Goal: Check status: Check status

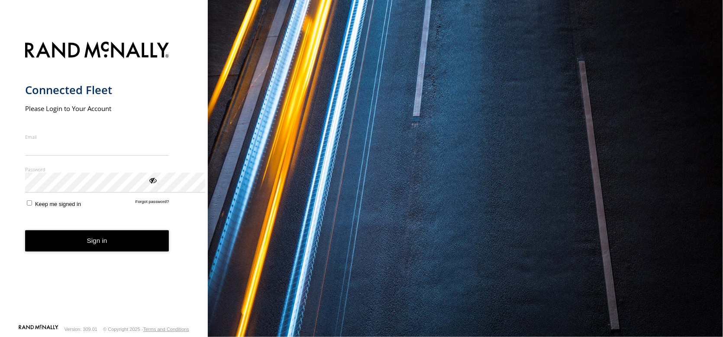
type input "**********"
click at [119, 251] on button "Sign in" at bounding box center [97, 240] width 144 height 21
